Goal: Transaction & Acquisition: Obtain resource

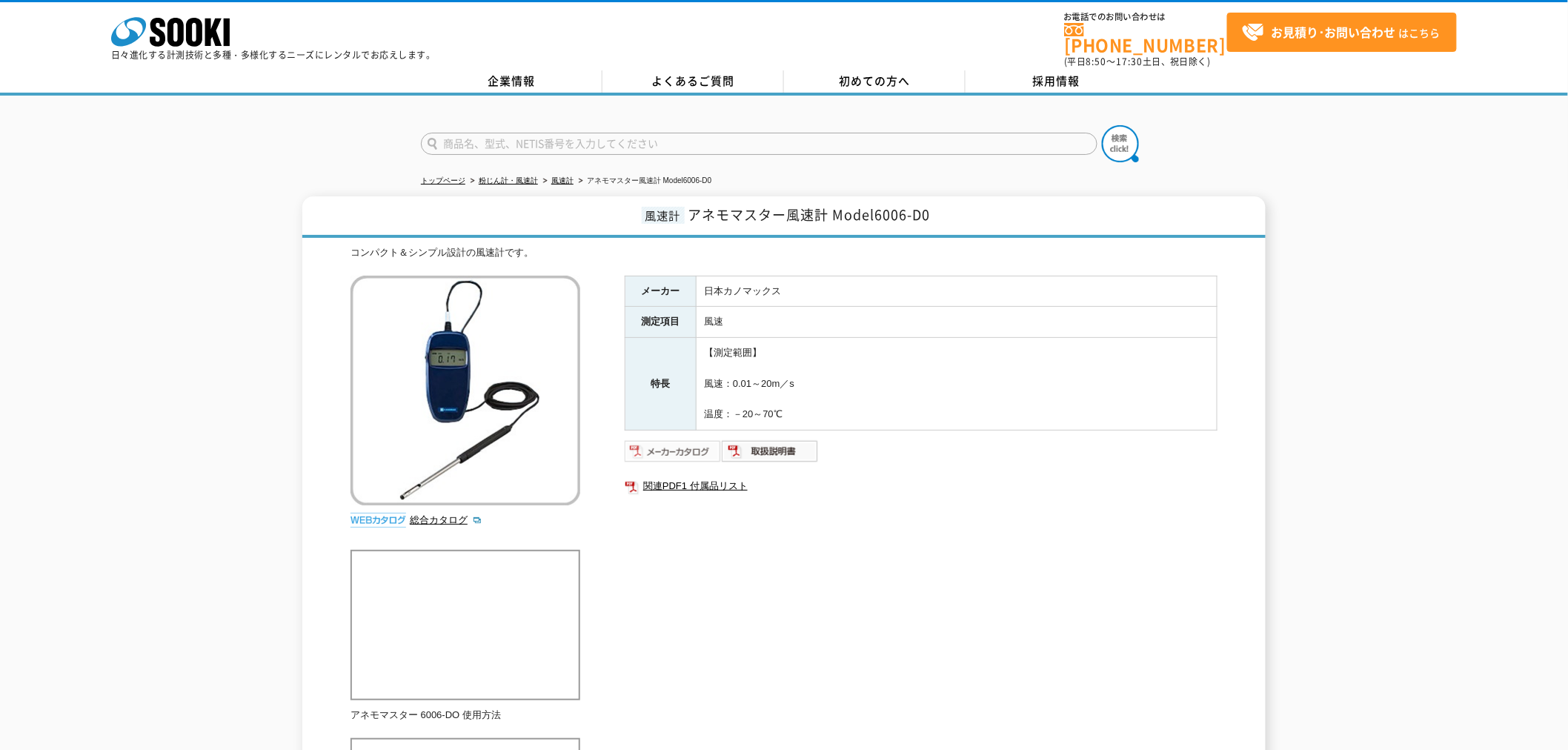
click at [684, 442] on img at bounding box center [672, 451] width 97 height 24
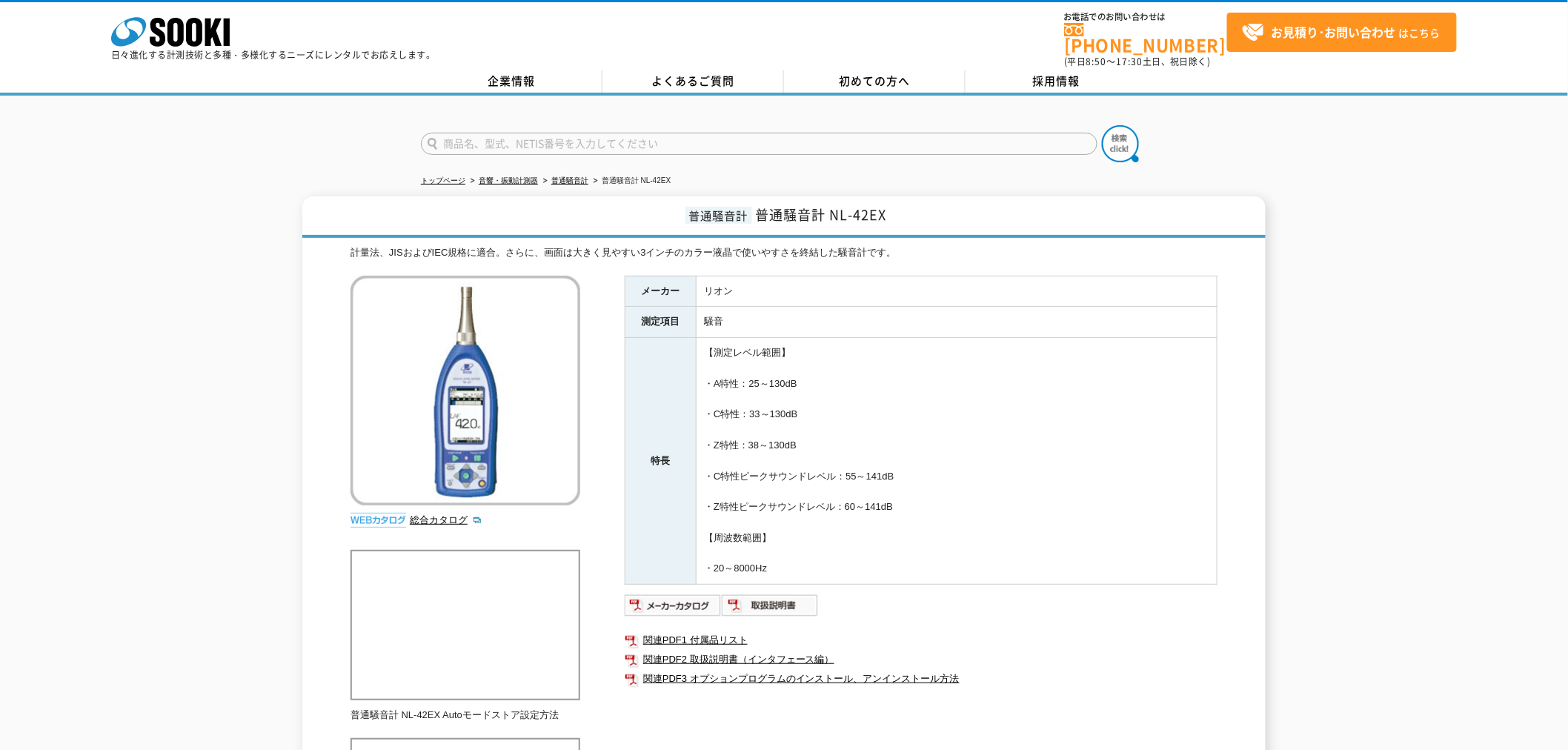
click at [471, 133] on input "text" at bounding box center [760, 143] width 677 height 22
type input "NL-42AEX"
click at [1102, 125] on button at bounding box center [1120, 143] width 37 height 37
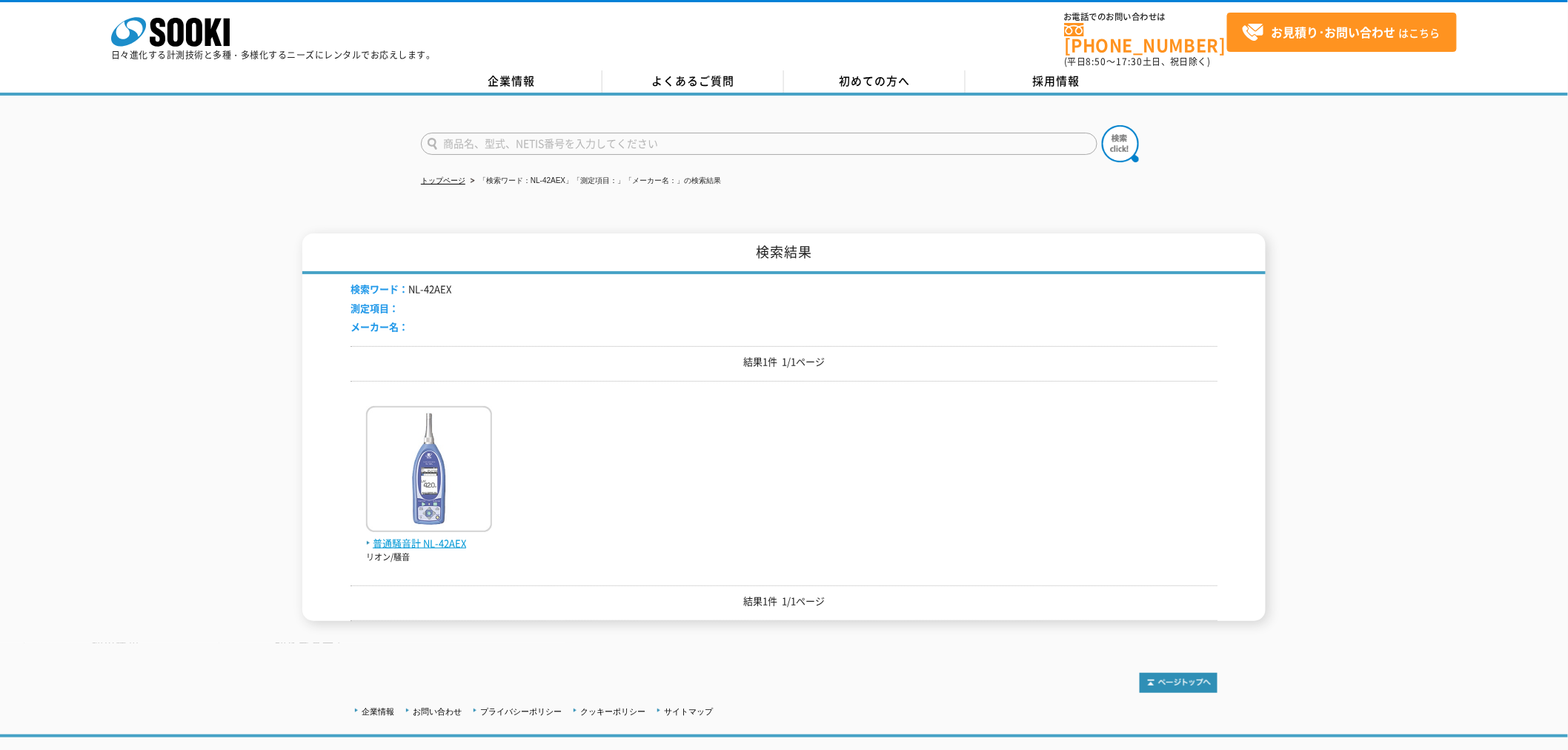
click at [430, 536] on span "普通騒音計 NL-42AEX" at bounding box center [428, 543] width 126 height 15
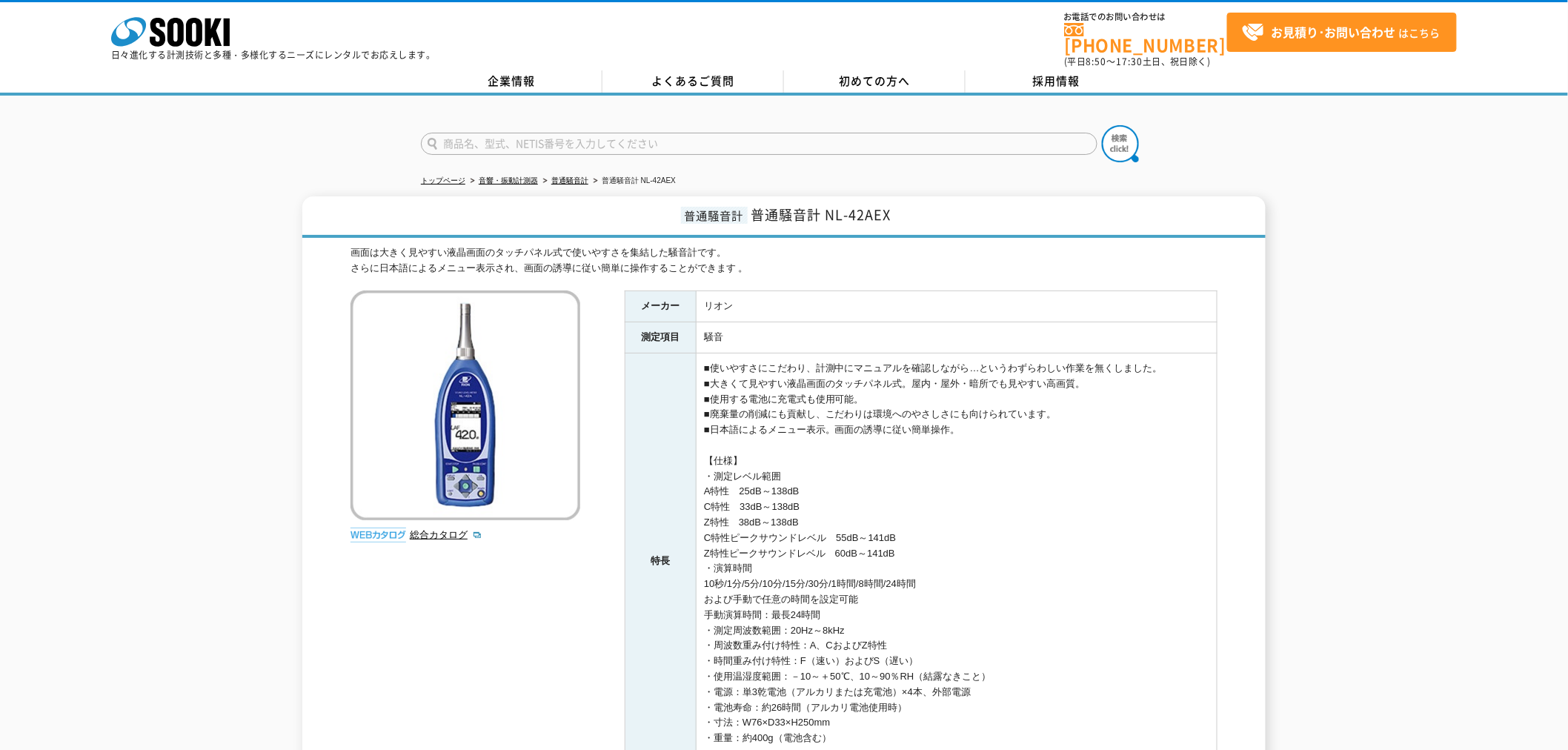
scroll to position [274, 0]
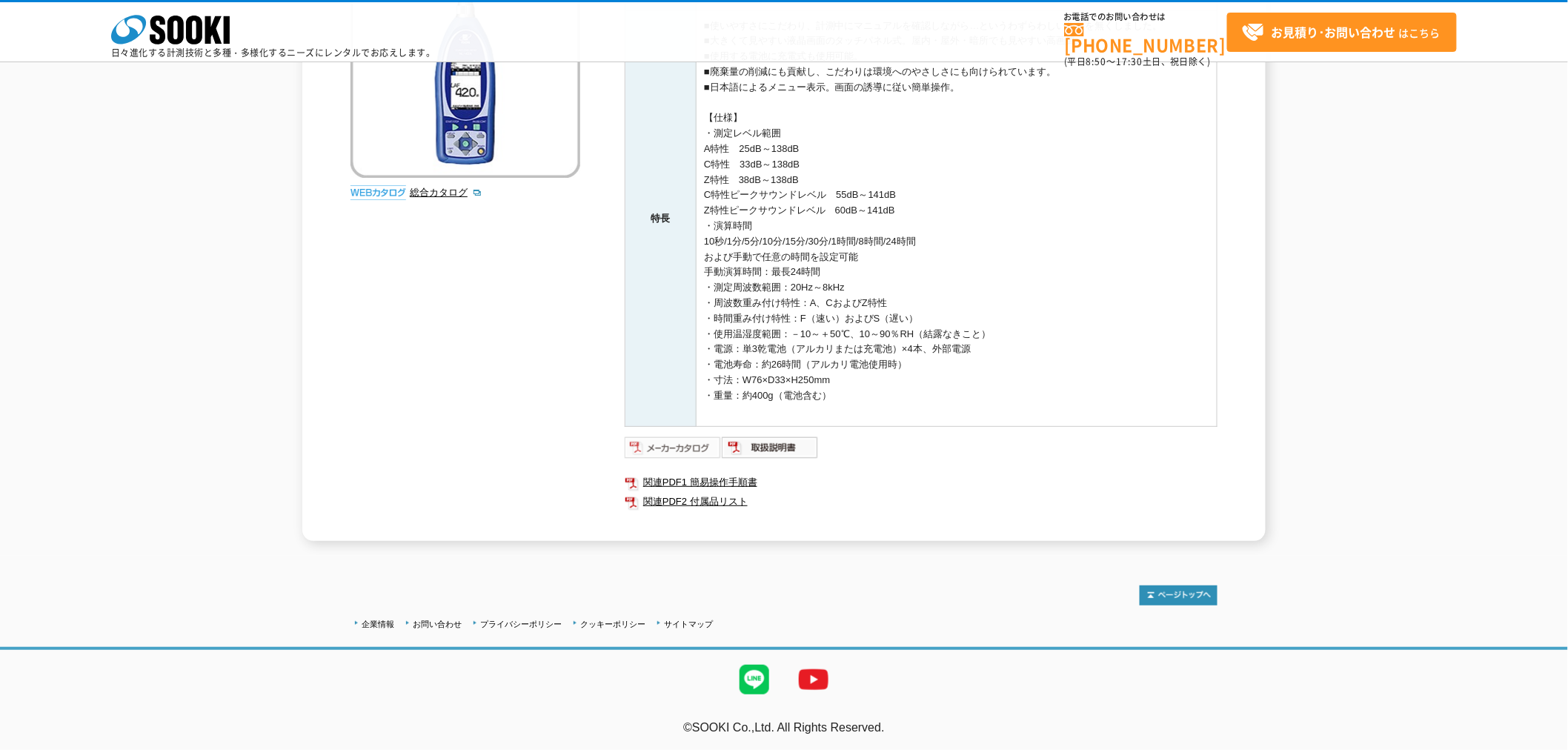
click at [670, 450] on img at bounding box center [672, 448] width 97 height 24
